Goal: Task Accomplishment & Management: Manage account settings

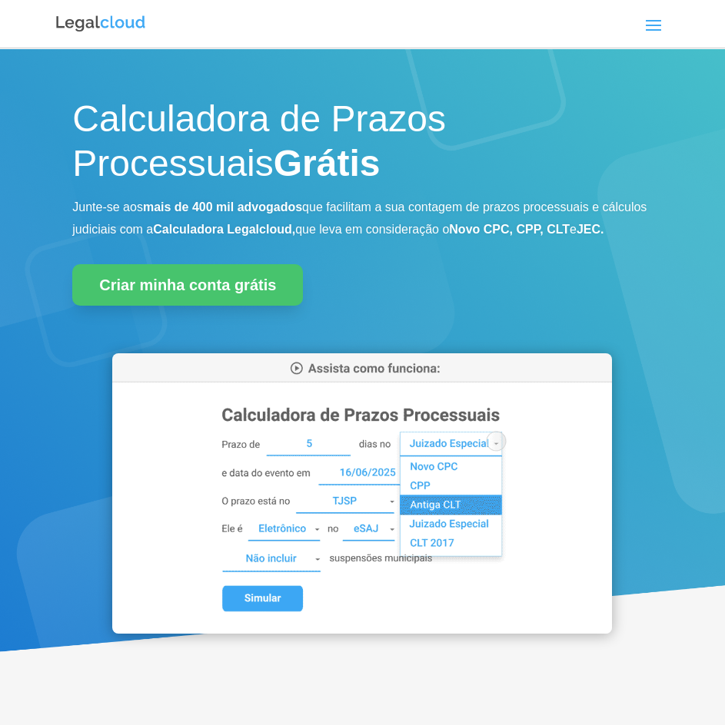
click at [657, 29] on span at bounding box center [653, 24] width 25 height 25
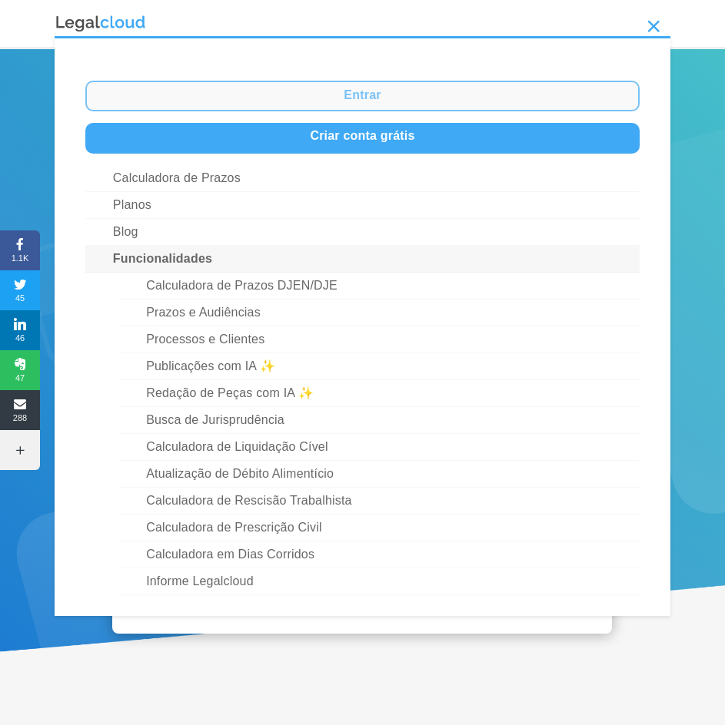
click at [386, 95] on link "Entrar" at bounding box center [362, 96] width 554 height 31
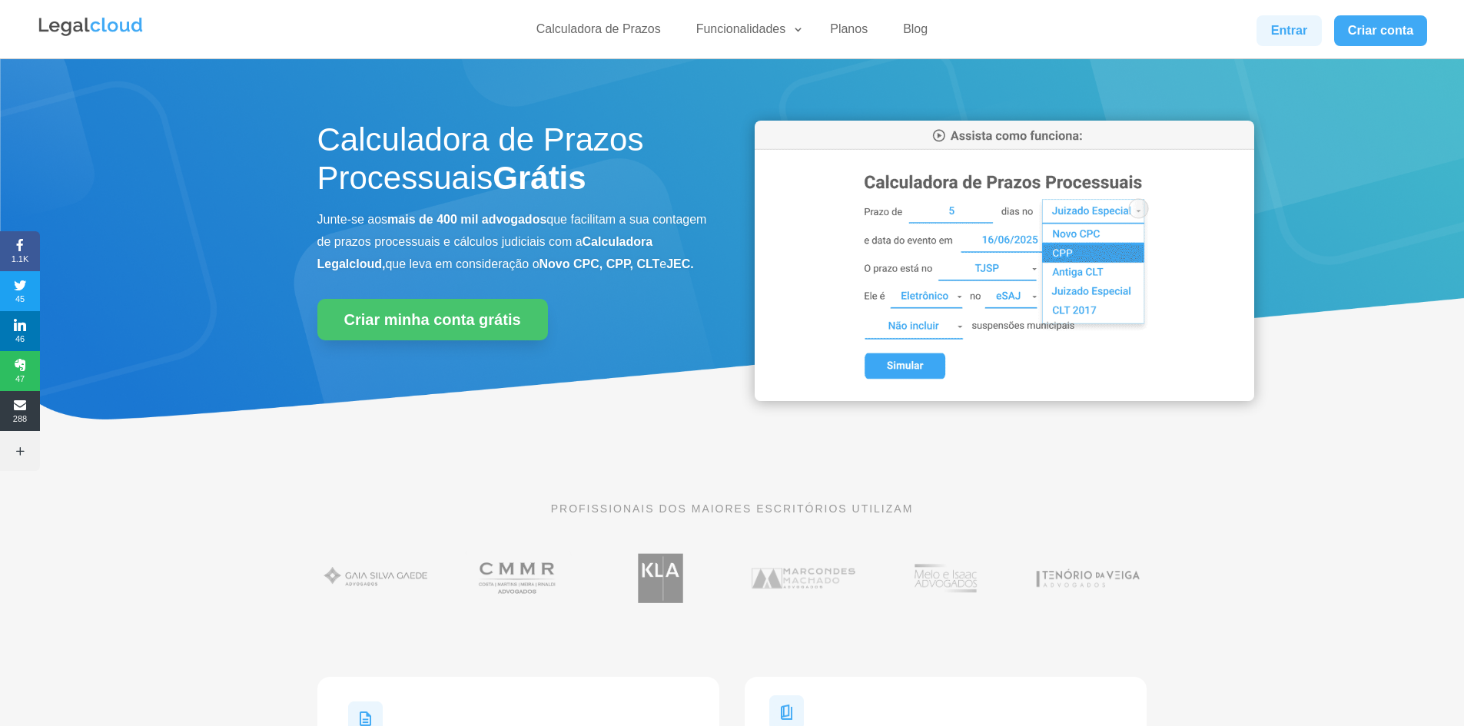
click at [724, 29] on link "Entrar" at bounding box center [1288, 30] width 65 height 31
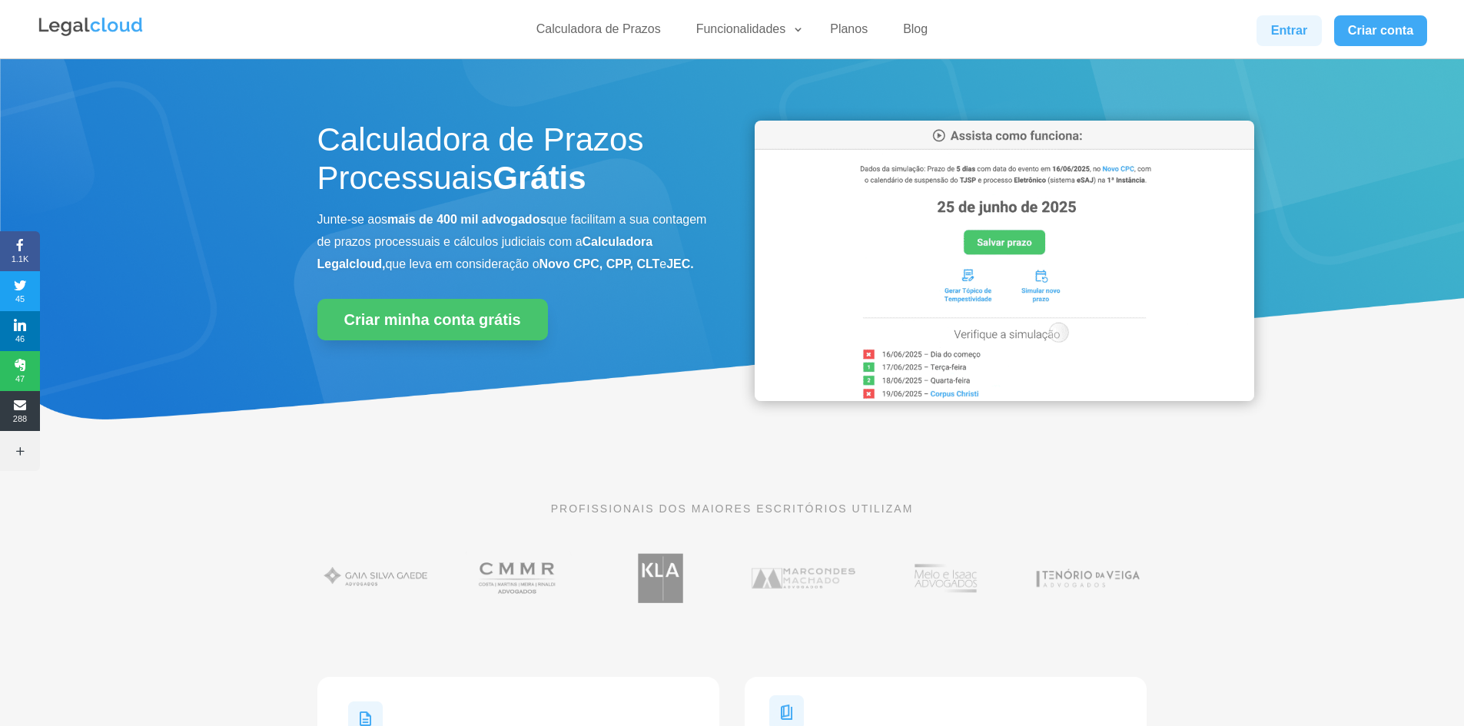
click at [1302, 20] on link "Entrar" at bounding box center [1288, 30] width 65 height 31
